Goal: Task Accomplishment & Management: Use online tool/utility

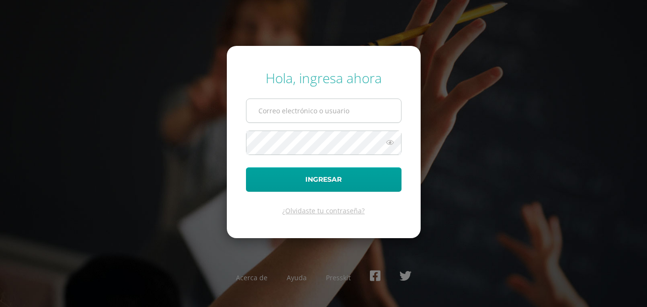
click at [365, 107] on input "text" at bounding box center [324, 110] width 155 height 23
type input "lortiz@colegiost.edu.gt"
click at [246, 168] on button "Ingresar" at bounding box center [324, 180] width 156 height 24
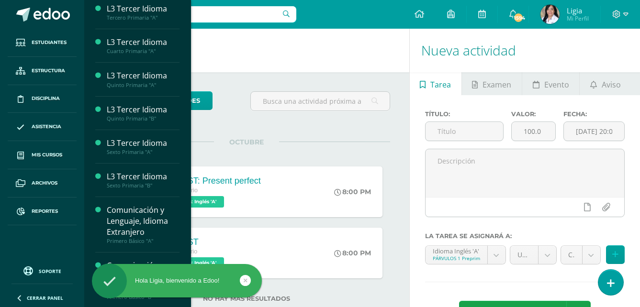
scroll to position [335, 0]
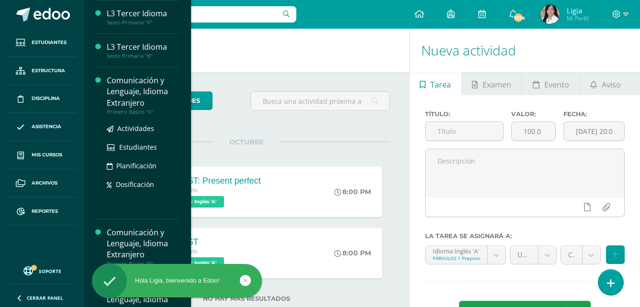
click at [147, 115] on div "Primero Básico "A"" at bounding box center [143, 112] width 73 height 7
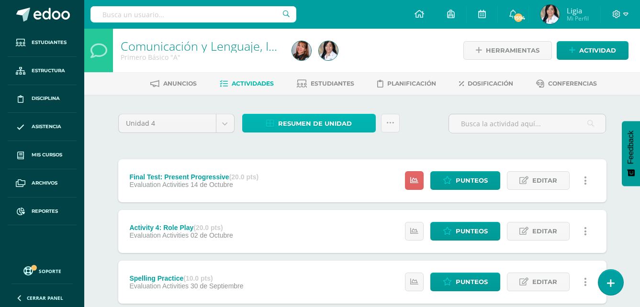
click at [301, 131] on span "Resumen de unidad" at bounding box center [315, 124] width 74 height 18
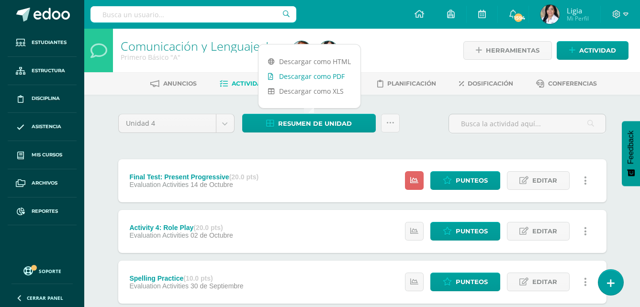
click at [319, 77] on link "Descargar como PDF" at bounding box center [310, 76] width 102 height 15
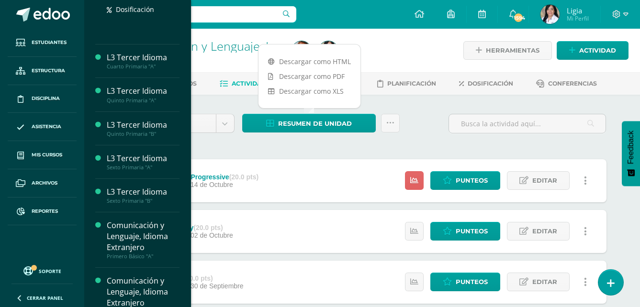
scroll to position [287, 0]
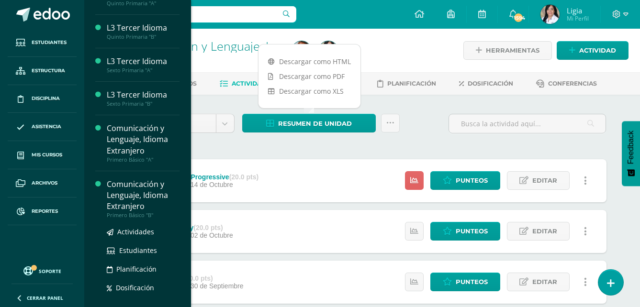
click at [126, 212] on div "Comunicación y Lenguaje, Idioma Extranjero" at bounding box center [143, 195] width 73 height 33
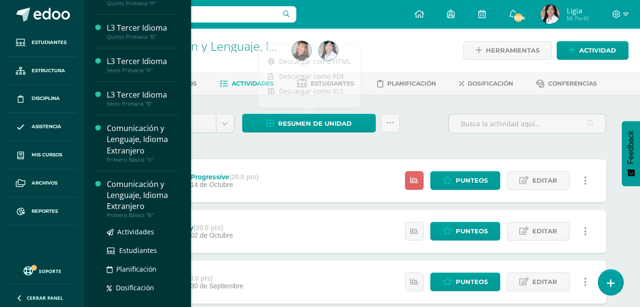
click at [126, 212] on div "Comunicación y Lenguaje, Idioma Extranjero" at bounding box center [143, 195] width 73 height 33
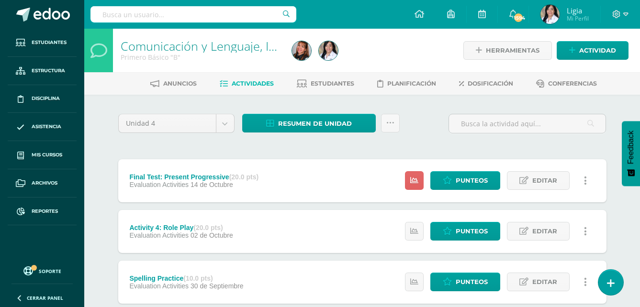
click at [268, 154] on div "Unidad 4 Unidad 1 Unidad 2 Unidad 3 Unidad 4 Resumen de unidad Descargar como H…" at bounding box center [362, 307] width 496 height 387
click at [620, 18] on icon at bounding box center [616, 14] width 9 height 9
click at [600, 71] on link "Cerrar sesión" at bounding box center [591, 65] width 76 height 14
